Goal: Find specific page/section: Find specific page/section

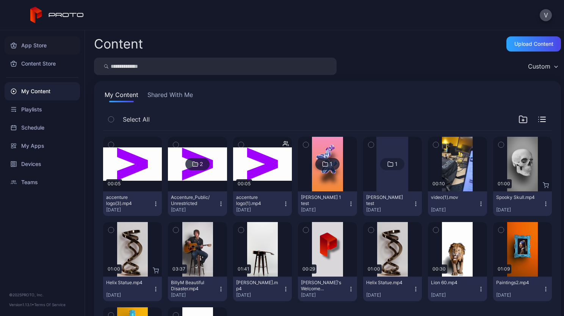
click at [41, 48] on div "App Store" at bounding box center [42, 45] width 75 height 18
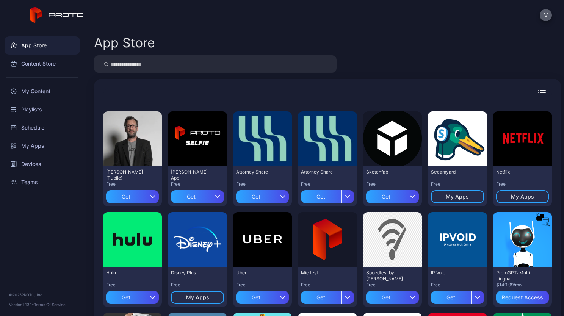
click at [545, 19] on button "V" at bounding box center [546, 15] width 12 height 12
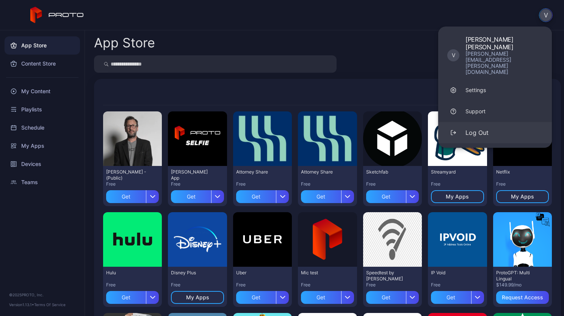
click at [480, 128] on div "Log Out" at bounding box center [477, 132] width 23 height 9
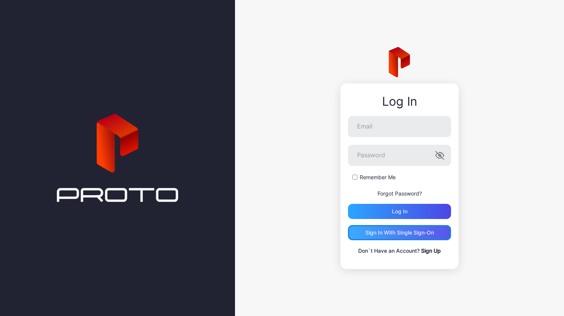
click at [393, 232] on div "Sign in With Single Sign-On" at bounding box center [400, 233] width 69 height 6
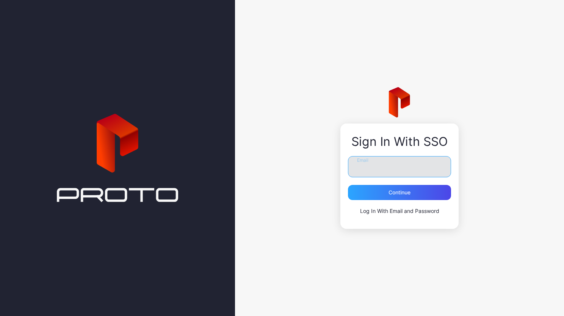
click at [361, 166] on input "Email" at bounding box center [399, 166] width 103 height 21
type input "**********"
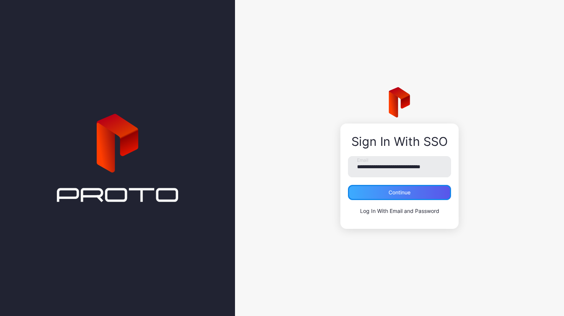
click at [389, 193] on div "Continue" at bounding box center [400, 193] width 22 height 6
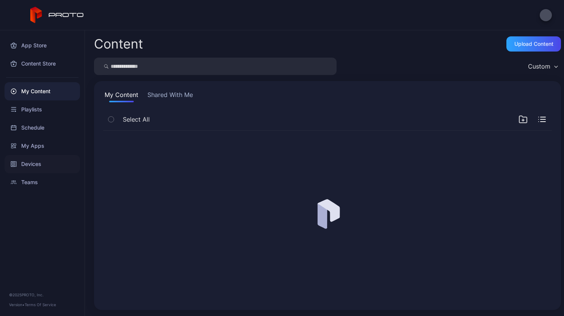
click at [29, 163] on div "Devices" at bounding box center [42, 164] width 75 height 18
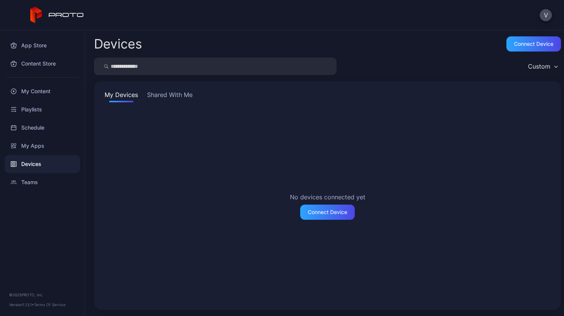
click at [177, 89] on div "My Devices Shared With Me No devices connected yet Connect Device" at bounding box center [327, 195] width 467 height 229
click at [177, 91] on button "Shared With Me" at bounding box center [170, 96] width 49 height 12
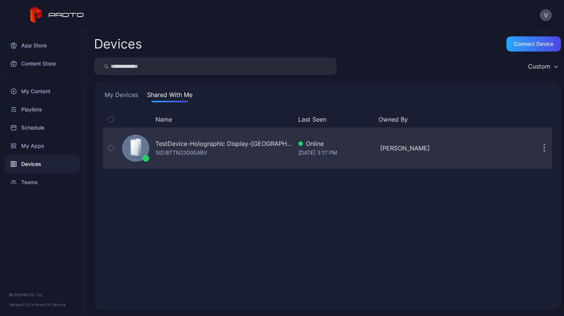
click at [111, 149] on icon "button" at bounding box center [110, 148] width 5 height 8
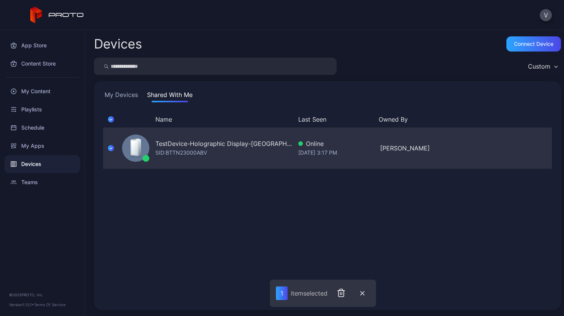
click at [287, 156] on div "TestDevice-Holographic Display-[GEOGRAPHIC_DATA]-500West-Showcase SID: BTTN2300…" at bounding box center [223, 148] width 137 height 18
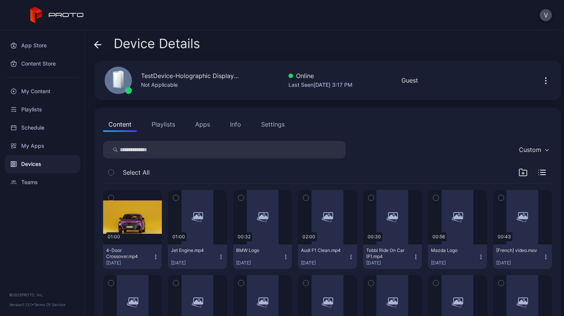
click at [239, 126] on div "Info" at bounding box center [235, 124] width 11 height 9
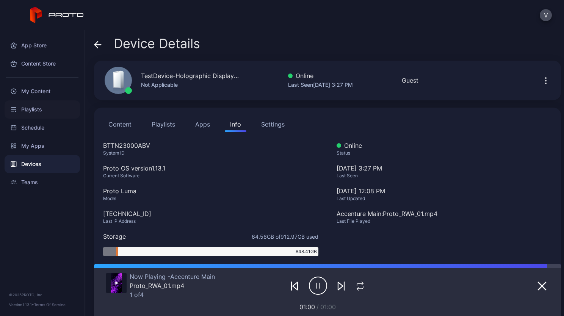
click at [45, 106] on div "Playlists" at bounding box center [42, 109] width 75 height 18
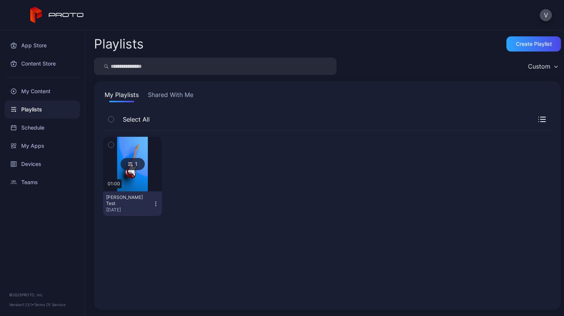
click at [176, 94] on button "Shared With Me" at bounding box center [170, 96] width 49 height 12
